Goal: Information Seeking & Learning: Learn about a topic

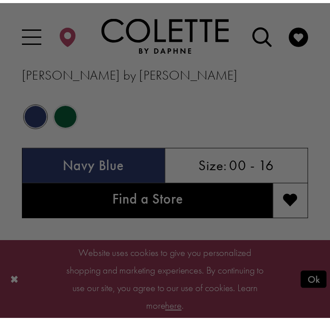
scroll to position [581, 0]
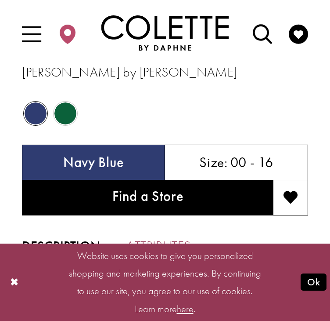
click at [126, 233] on link "Attributes" at bounding box center [158, 245] width 64 height 25
click at [25, 233] on link "Description" at bounding box center [60, 245] width 76 height 25
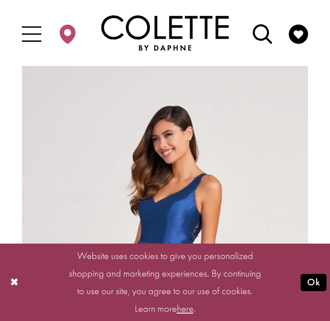
click at [127, 215] on img "Full size Style CL2034 Colette by Daphne #0 default Navy Blue picture" at bounding box center [187, 313] width 330 height 495
click at [316, 290] on button "Ok" at bounding box center [314, 281] width 26 height 17
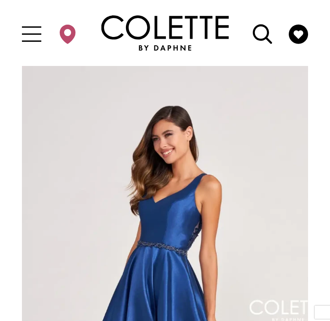
drag, startPoint x: 134, startPoint y: 251, endPoint x: -71, endPoint y: 263, distance: 205.4
